Goal: Task Accomplishment & Management: Use online tool/utility

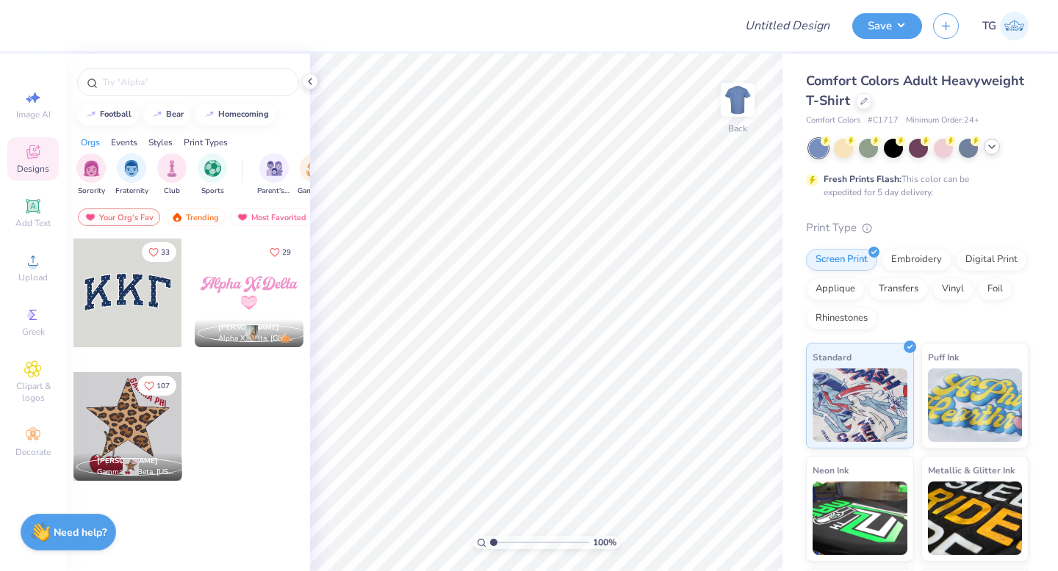
click at [988, 151] on icon at bounding box center [992, 147] width 12 height 12
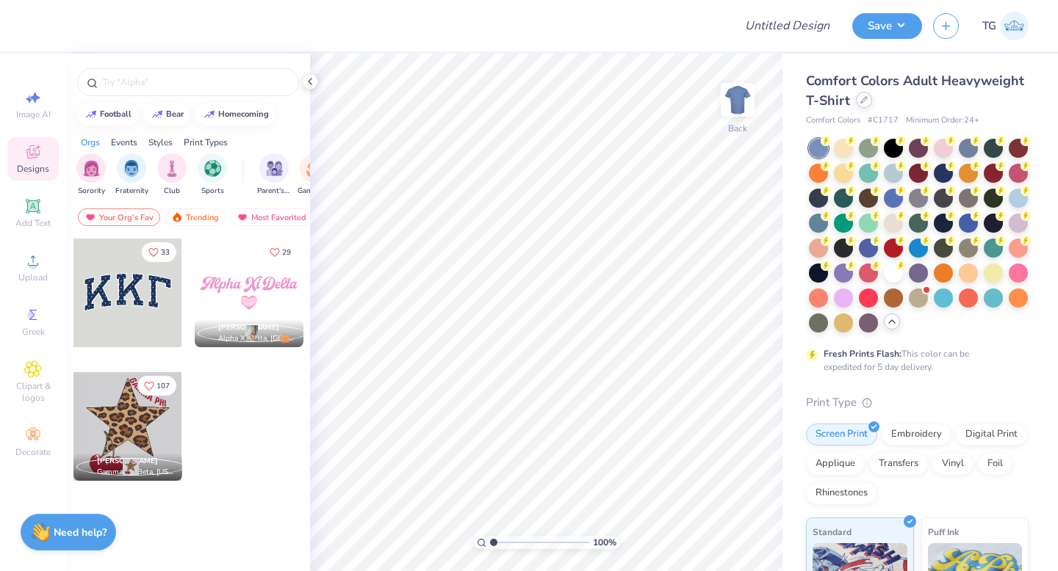
click at [862, 104] on div at bounding box center [864, 100] width 16 height 16
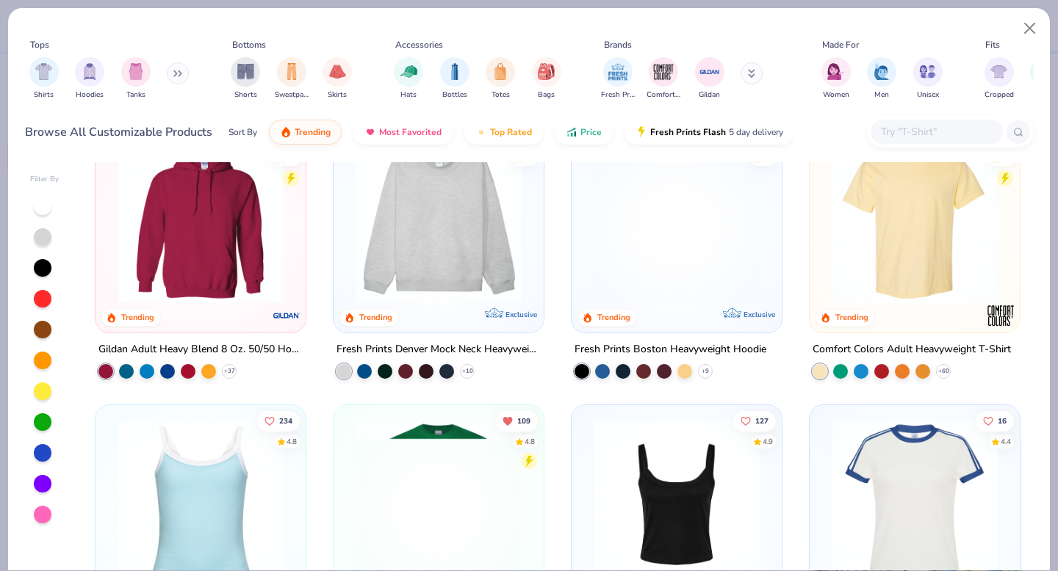
scroll to position [49, 0]
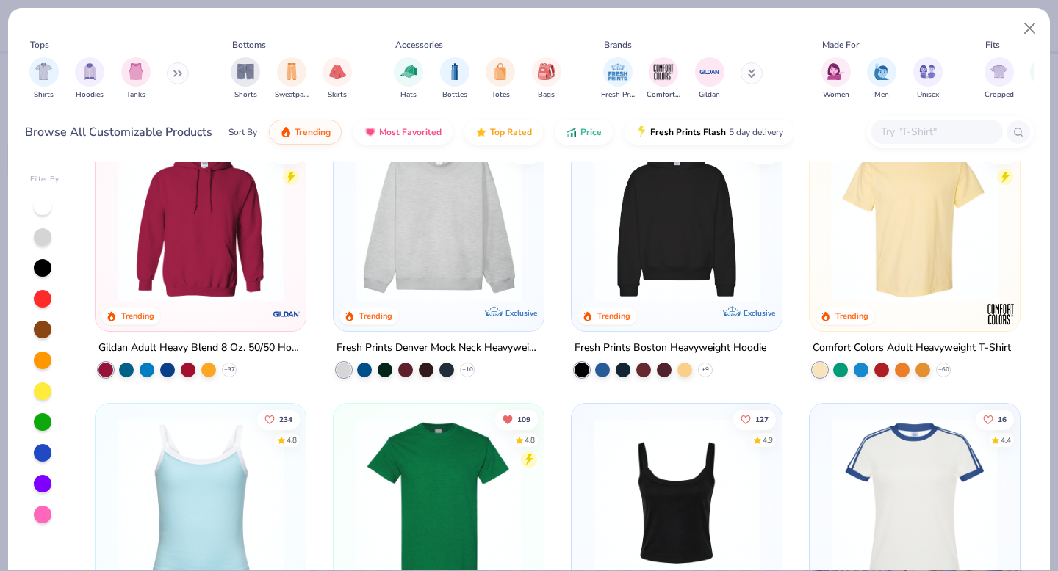
click at [651, 227] on img at bounding box center [676, 219] width 181 height 166
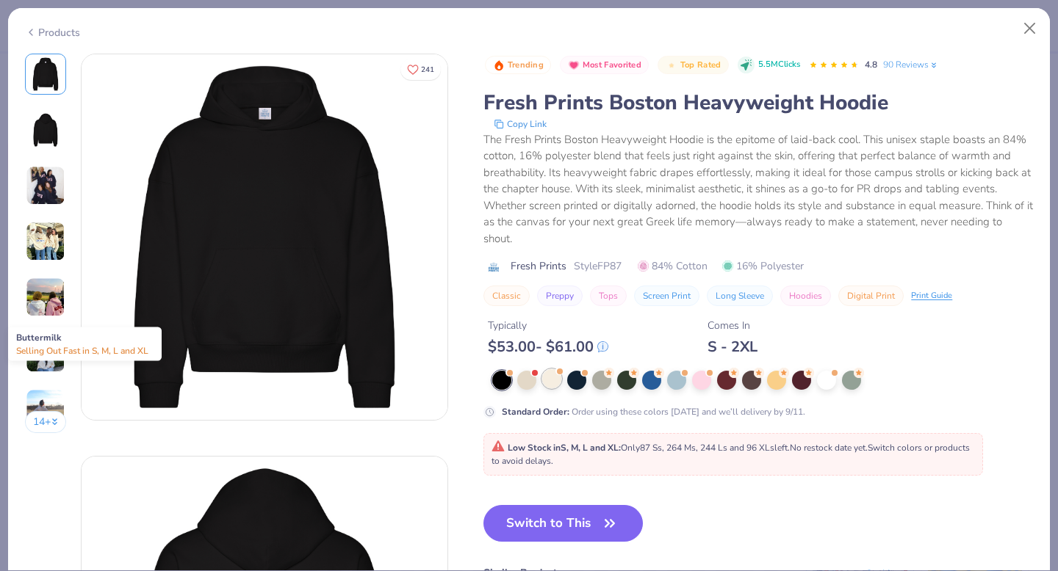
click at [550, 379] on div at bounding box center [551, 378] width 19 height 19
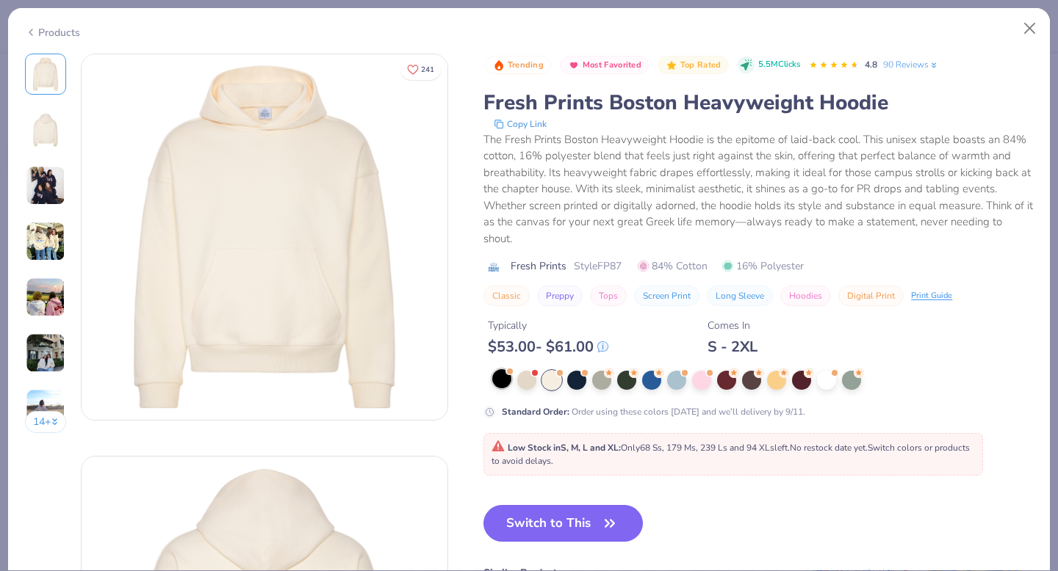
click at [503, 380] on div at bounding box center [501, 378] width 19 height 19
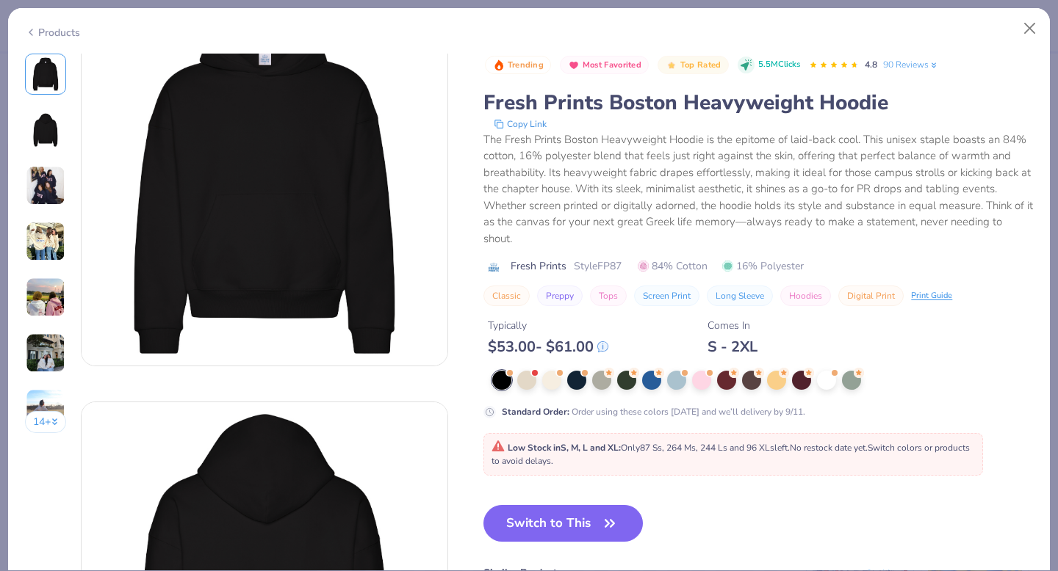
scroll to position [106, 0]
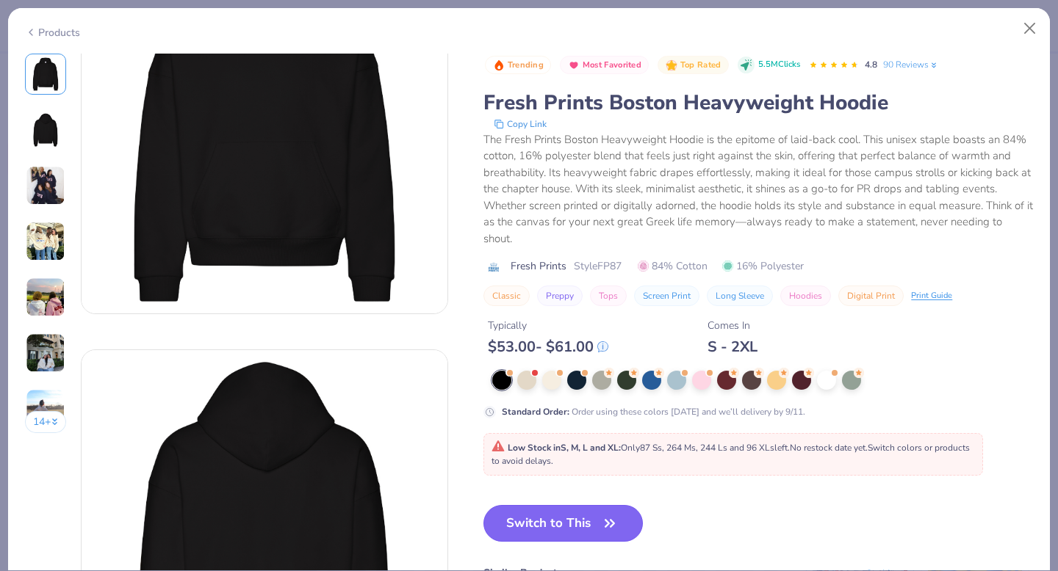
click at [527, 517] on button "Switch to This" at bounding box center [562, 523] width 159 height 37
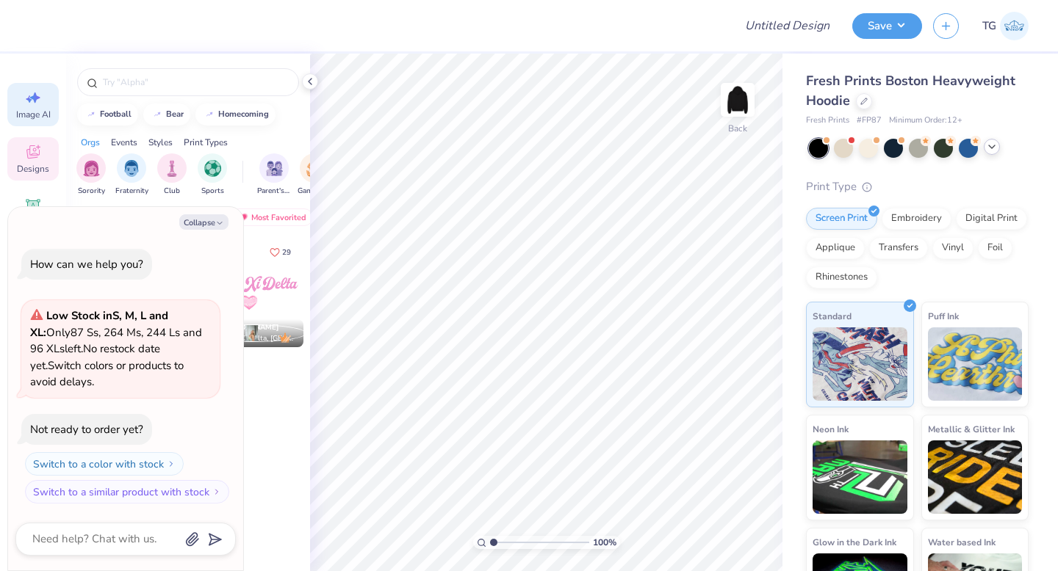
click at [25, 118] on span "Image AI" at bounding box center [33, 115] width 35 height 12
type textarea "x"
select select "4"
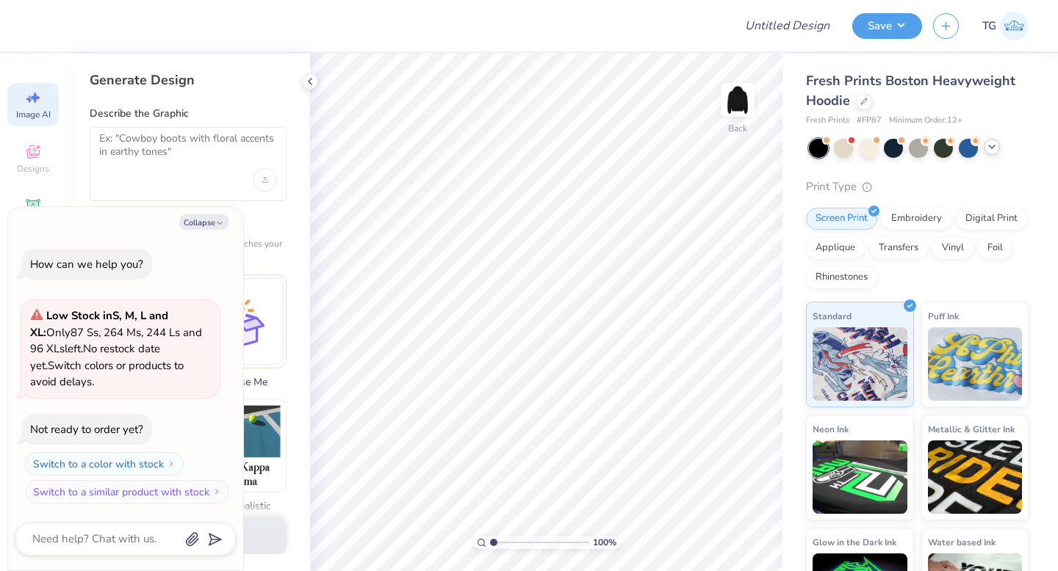
click at [246, 219] on label "Apply a Style (Optional)" at bounding box center [188, 223] width 197 height 15
click at [29, 164] on span "Designs" at bounding box center [33, 169] width 32 height 12
type textarea "x"
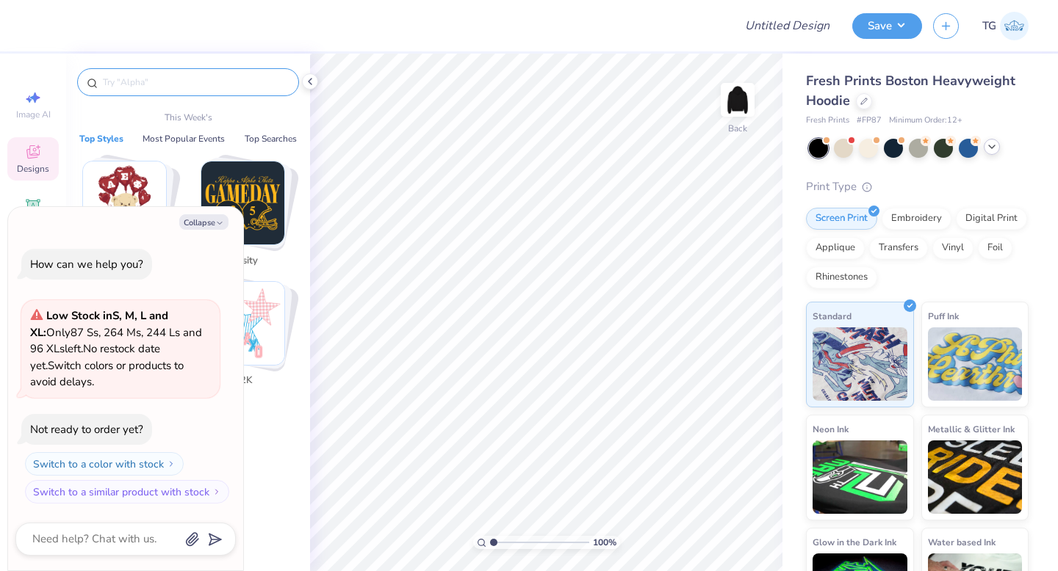
click at [156, 79] on input "text" at bounding box center [195, 82] width 188 height 15
type input "h"
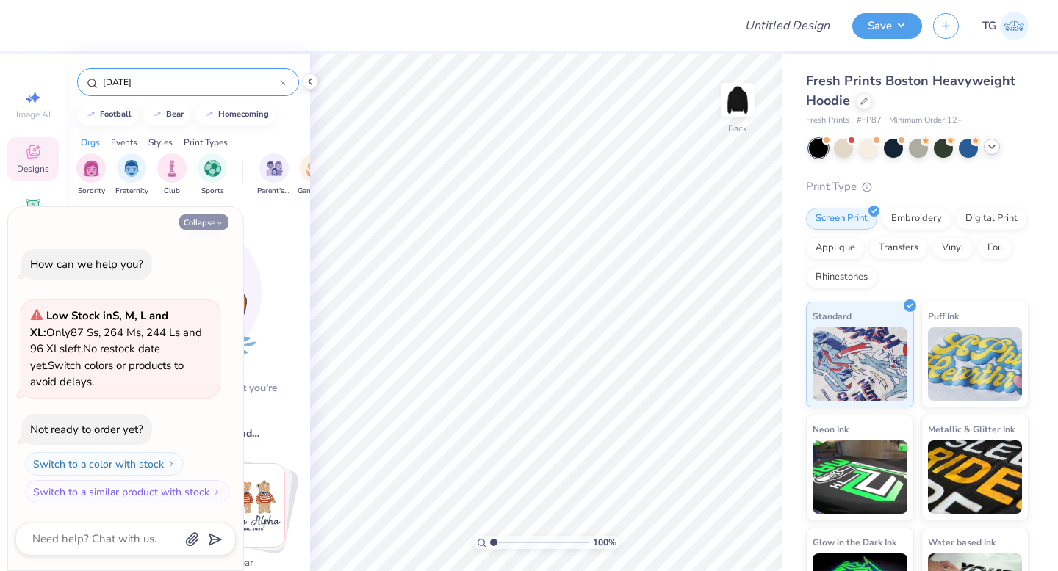
type input "[DATE]"
click at [208, 224] on button "Collapse" at bounding box center [203, 221] width 49 height 15
type textarea "x"
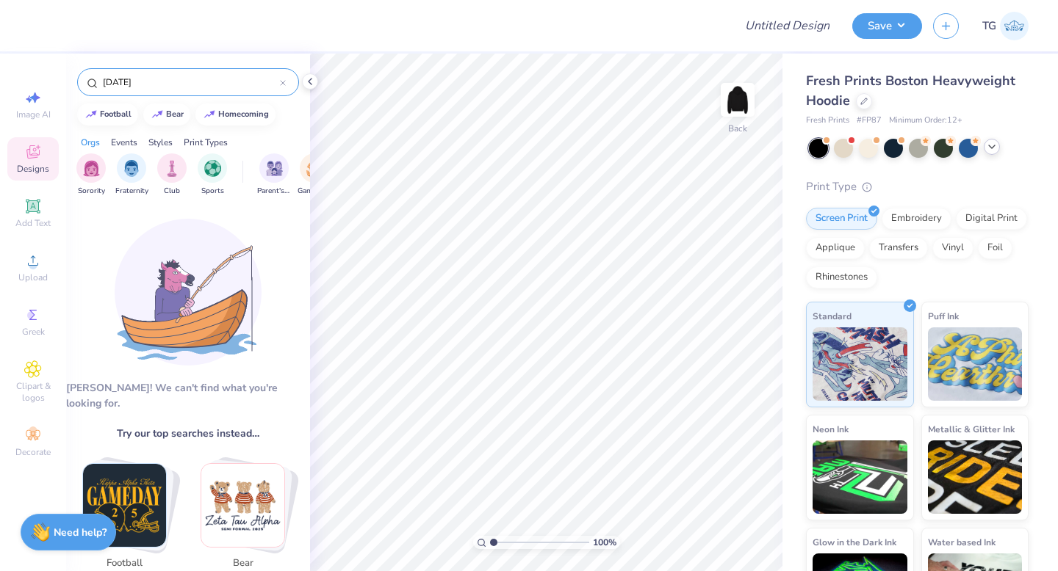
drag, startPoint x: 191, startPoint y: 79, endPoint x: 93, endPoint y: 80, distance: 98.4
click at [93, 80] on div "[DATE]" at bounding box center [188, 82] width 222 height 28
type input "fall"
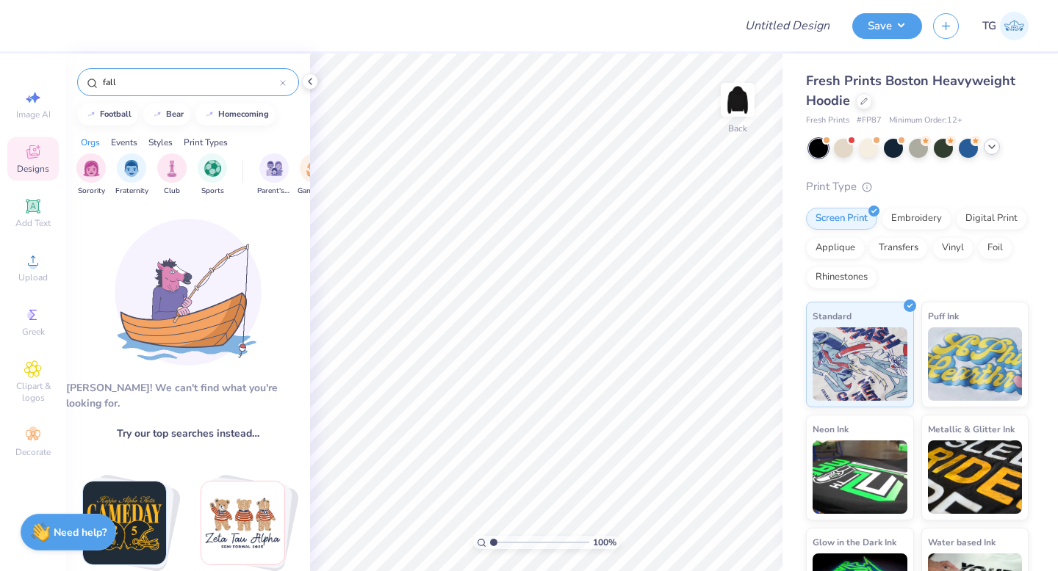
click at [281, 82] on icon at bounding box center [283, 83] width 6 height 6
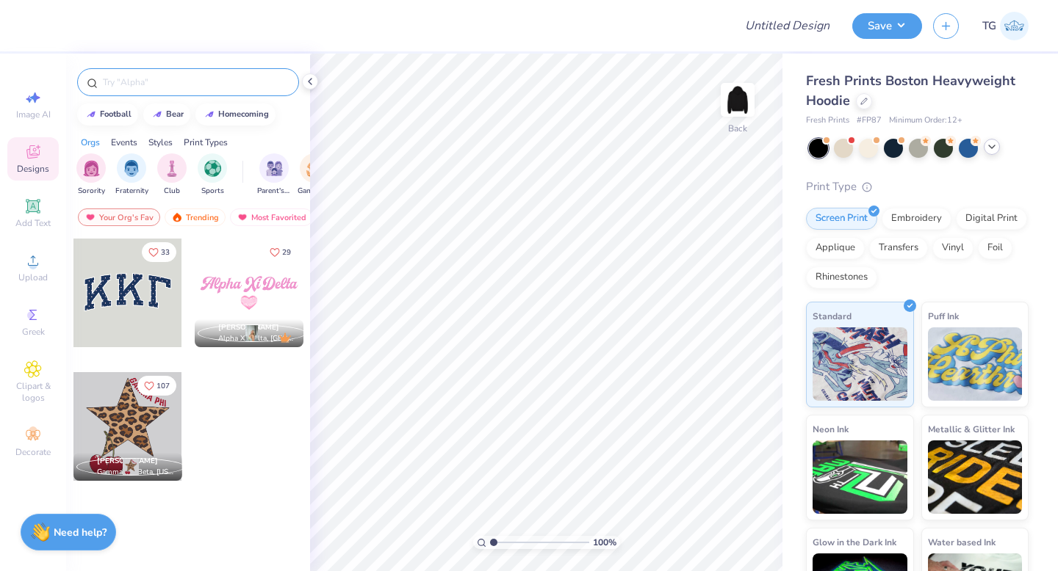
scroll to position [0, 85]
click at [90, 167] on img "filter for Sorority" at bounding box center [91, 167] width 17 height 17
click at [102, 158] on icon "filter for Sorority" at bounding box center [103, 156] width 6 height 6
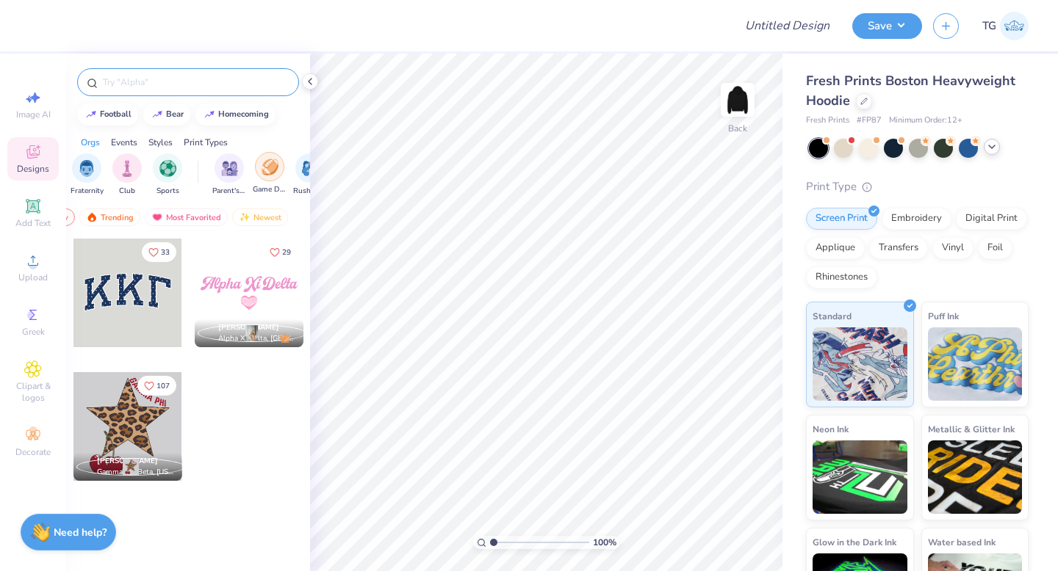
scroll to position [0, 51]
click at [256, 167] on img "filter for Game Day" at bounding box center [264, 167] width 17 height 17
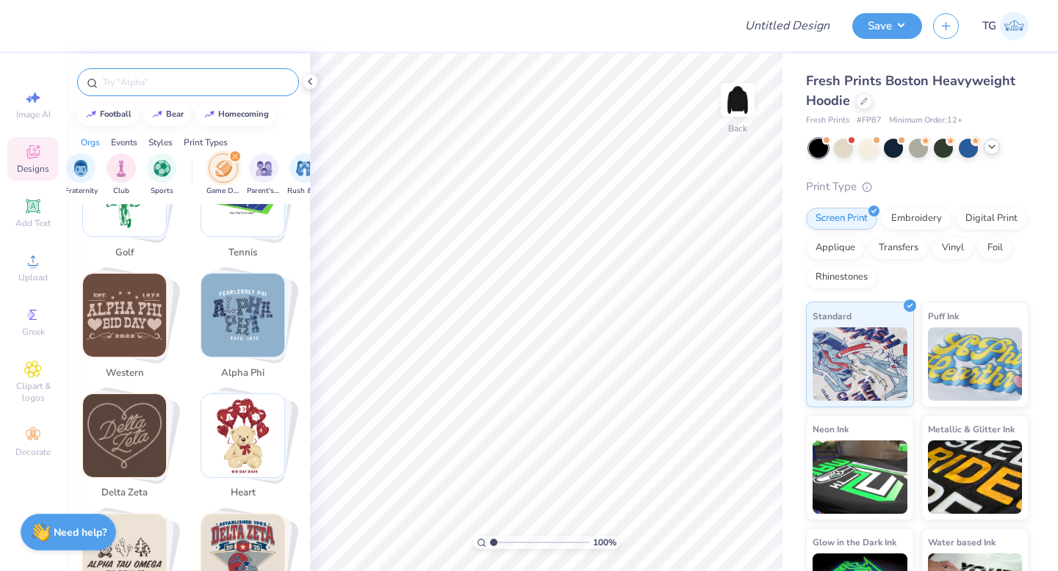
scroll to position [934, 0]
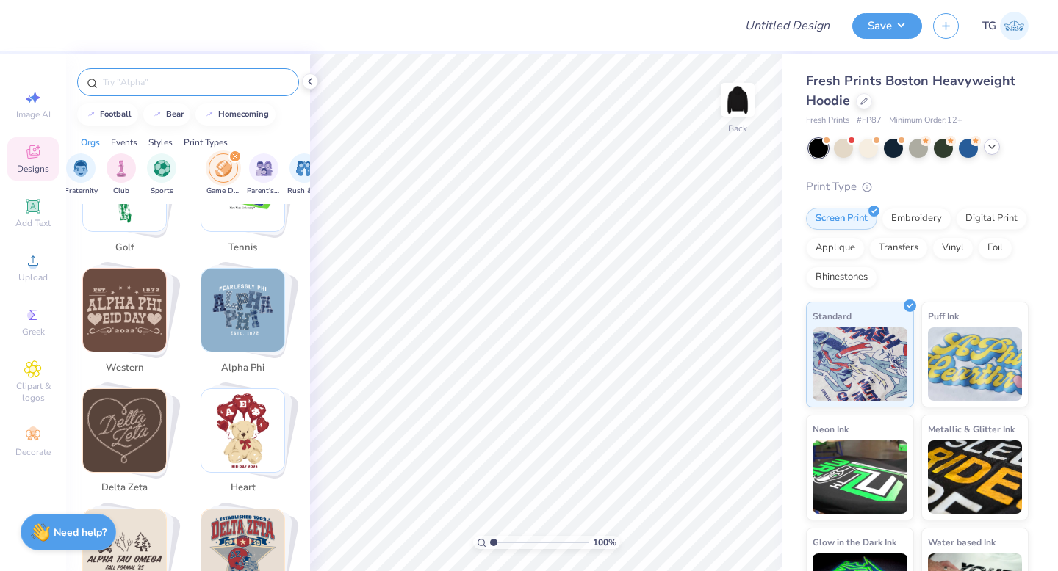
click at [242, 300] on img "Stack Card Button alpha phi" at bounding box center [242, 310] width 83 height 83
type input "alpha phi"
click at [253, 281] on img "Stack Card Button alpha phi" at bounding box center [242, 310] width 83 height 83
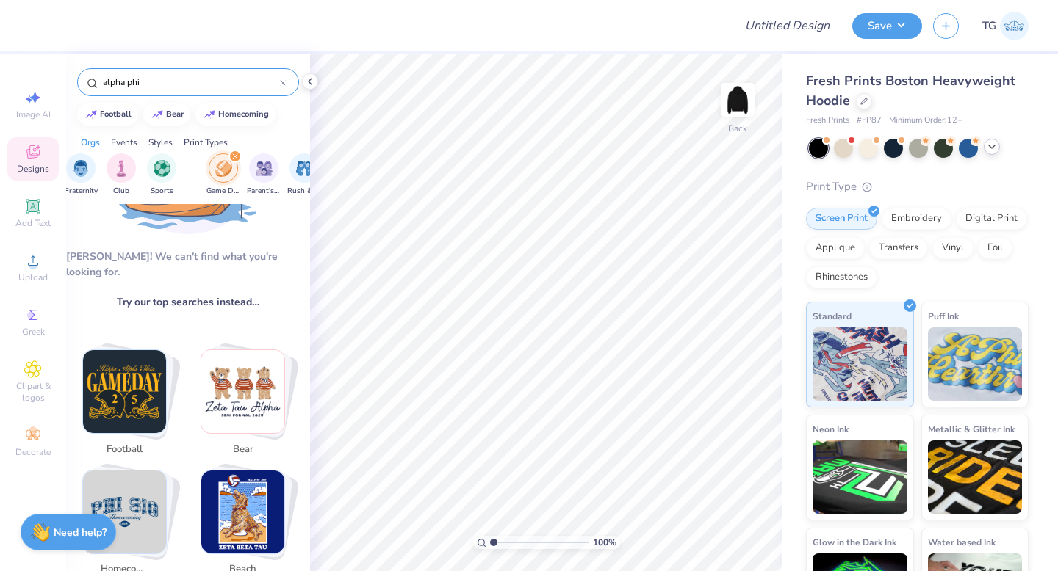
scroll to position [0, 0]
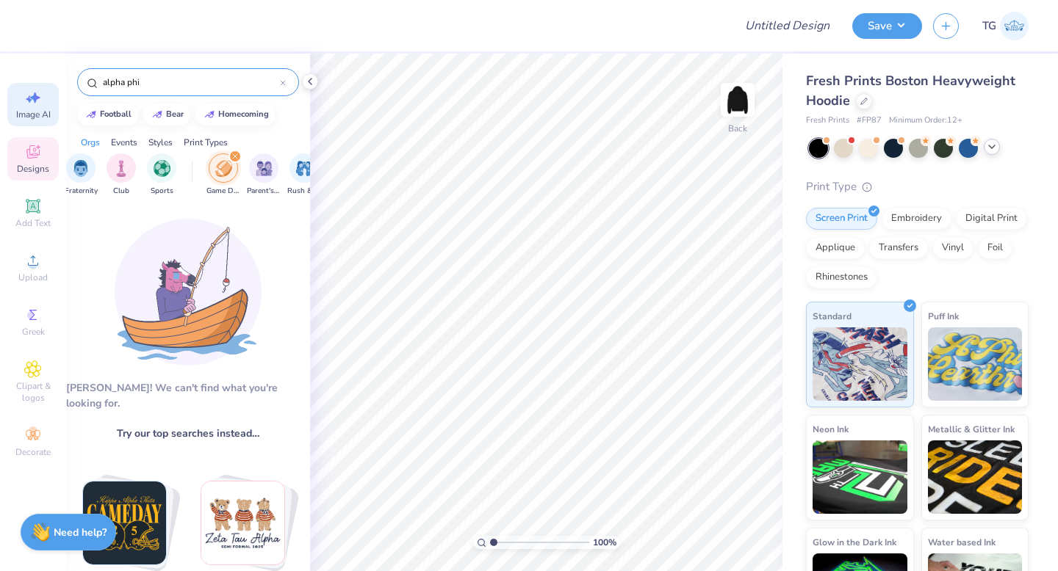
click at [43, 94] on div "Image AI" at bounding box center [32, 104] width 51 height 43
select select "4"
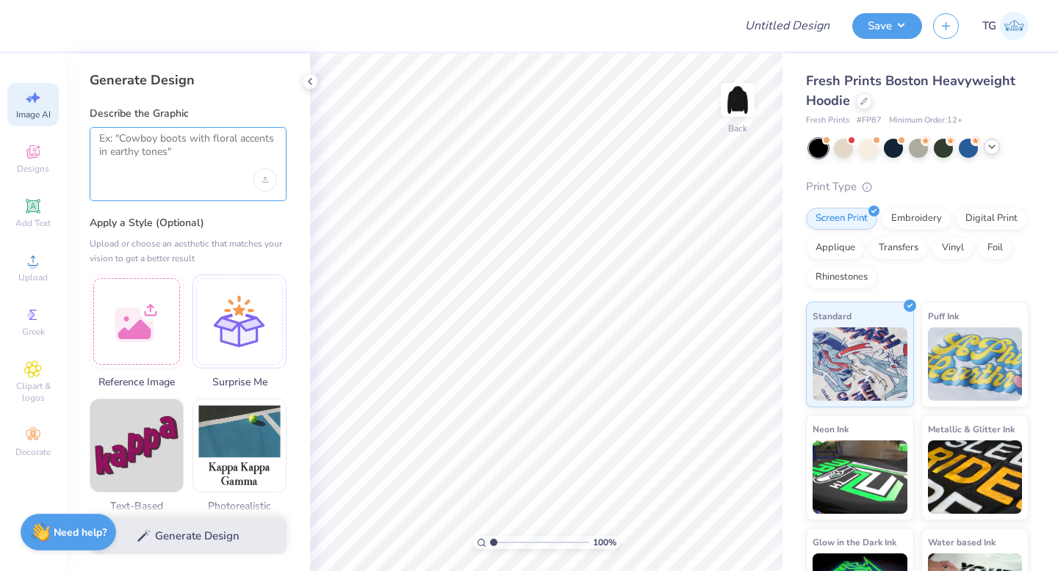
click at [169, 141] on textarea at bounding box center [188, 150] width 178 height 37
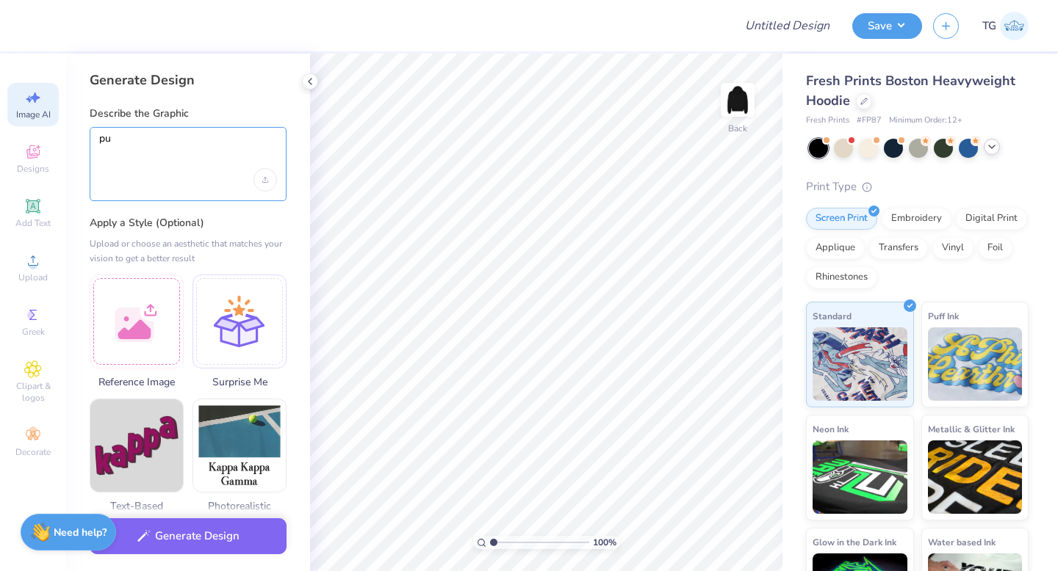
type textarea "p"
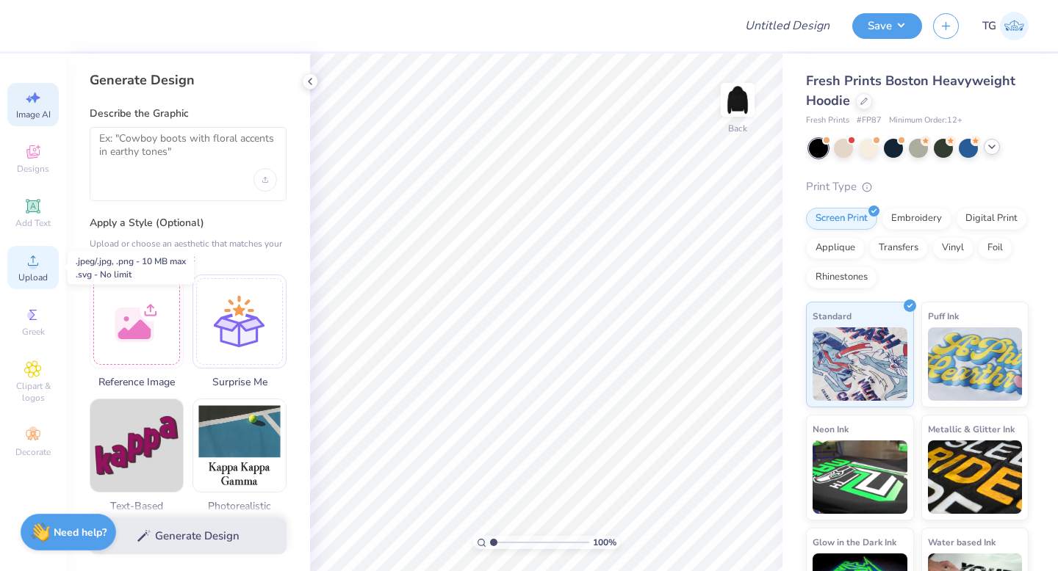
click at [37, 257] on icon at bounding box center [33, 261] width 18 height 18
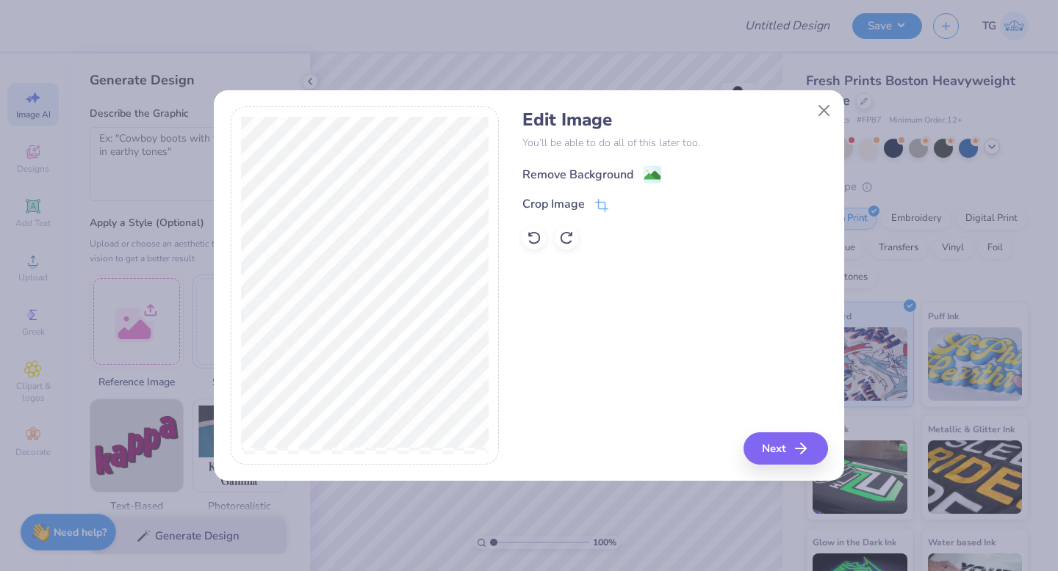
click at [616, 167] on div "Remove Background" at bounding box center [577, 175] width 111 height 18
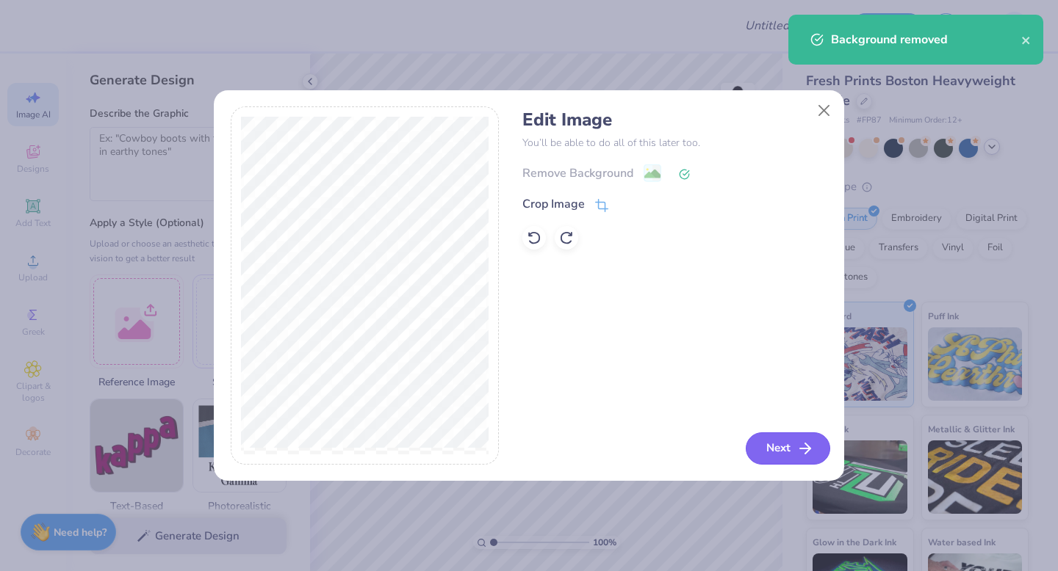
click at [784, 454] on button "Next" at bounding box center [787, 449] width 84 height 32
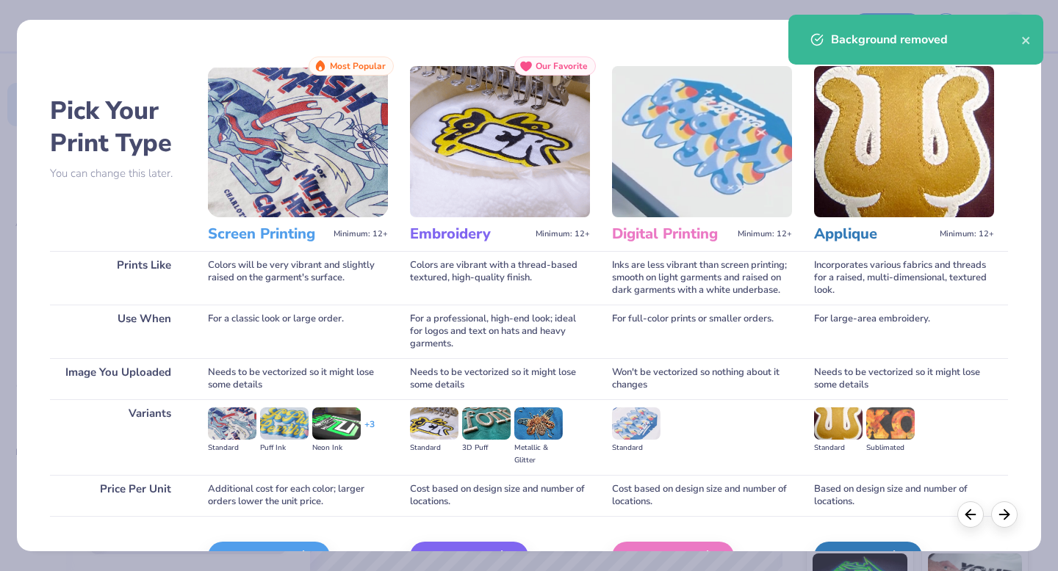
scroll to position [87, 0]
